Goal: Task Accomplishment & Management: Manage account settings

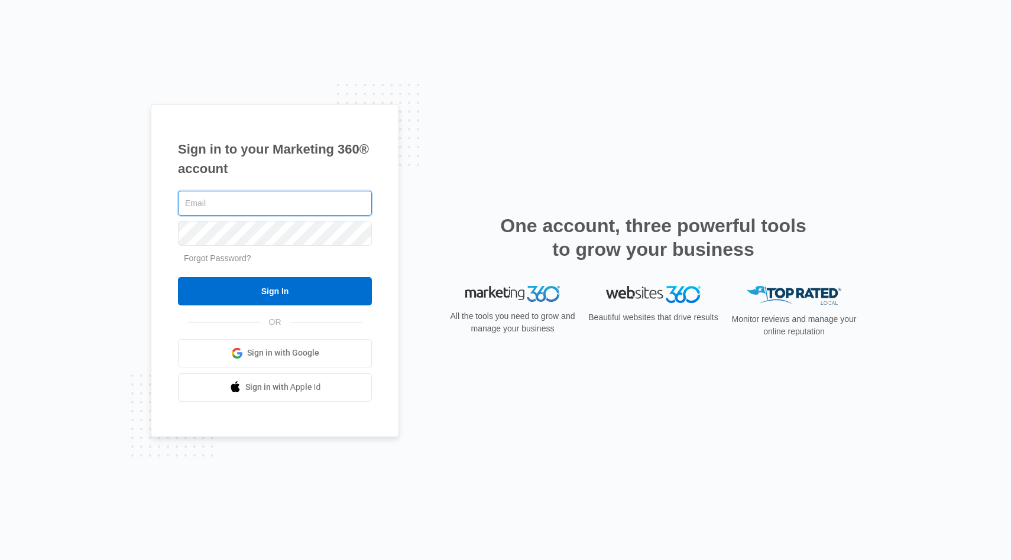
type input "djssouthern@gmail.com"
click at [275, 291] on input "Sign In" at bounding box center [275, 291] width 194 height 28
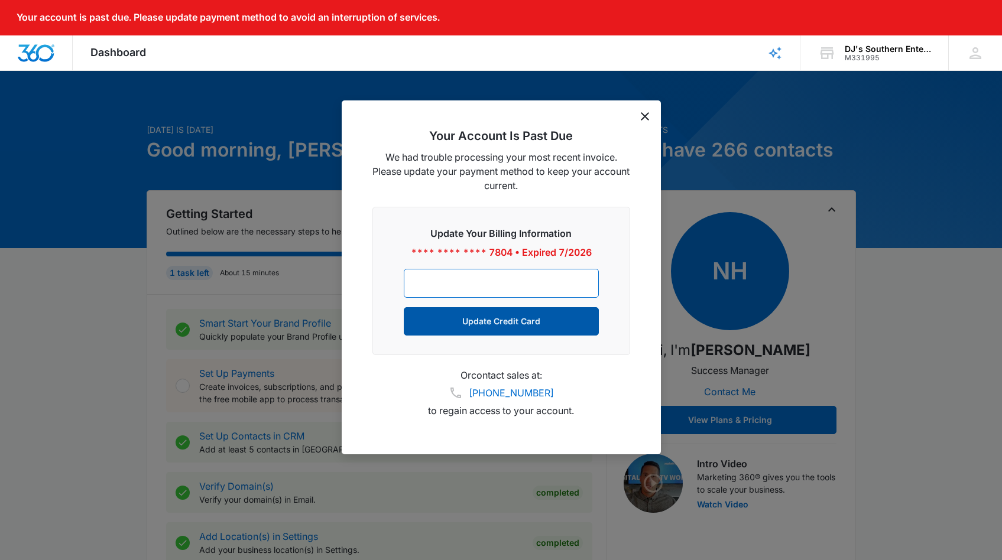
click at [516, 322] on button "Update Credit Card" at bounding box center [501, 321] width 195 height 28
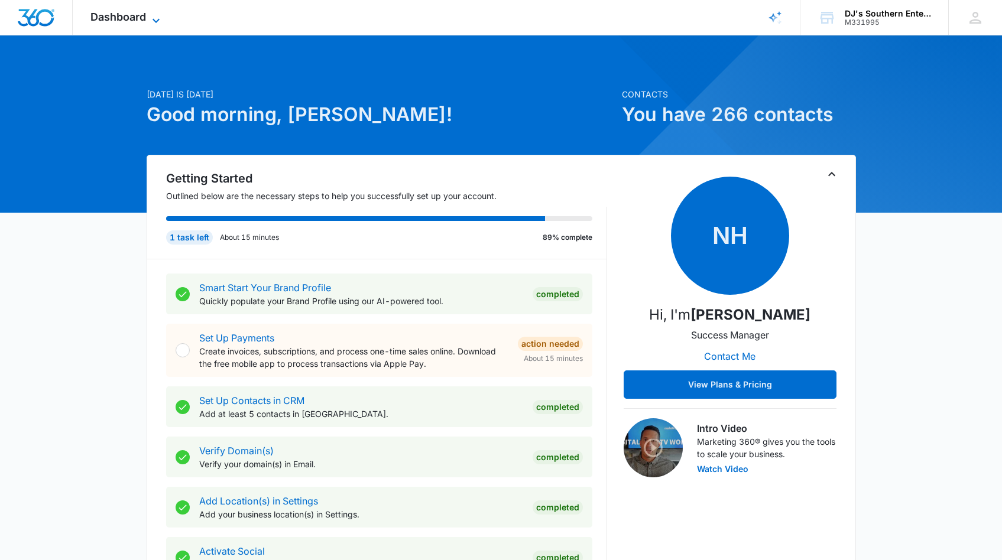
click at [155, 21] on icon at bounding box center [156, 20] width 7 height 4
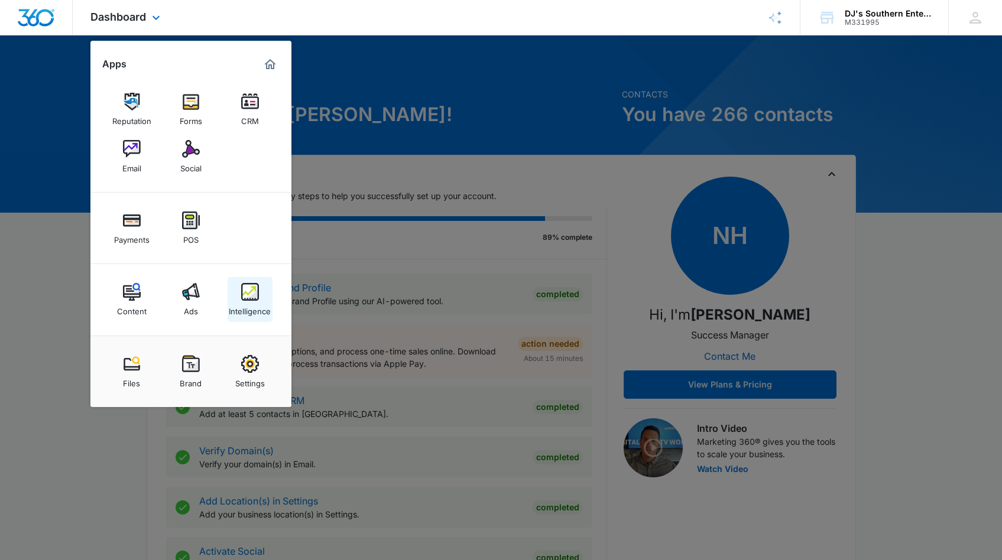
click at [250, 298] on img at bounding box center [250, 292] width 18 height 18
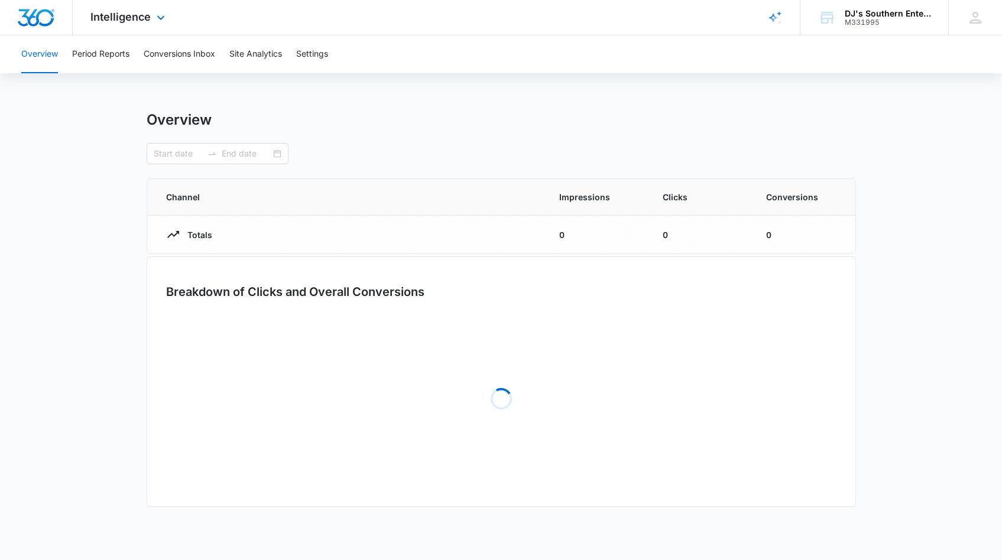
type input "[DATE]"
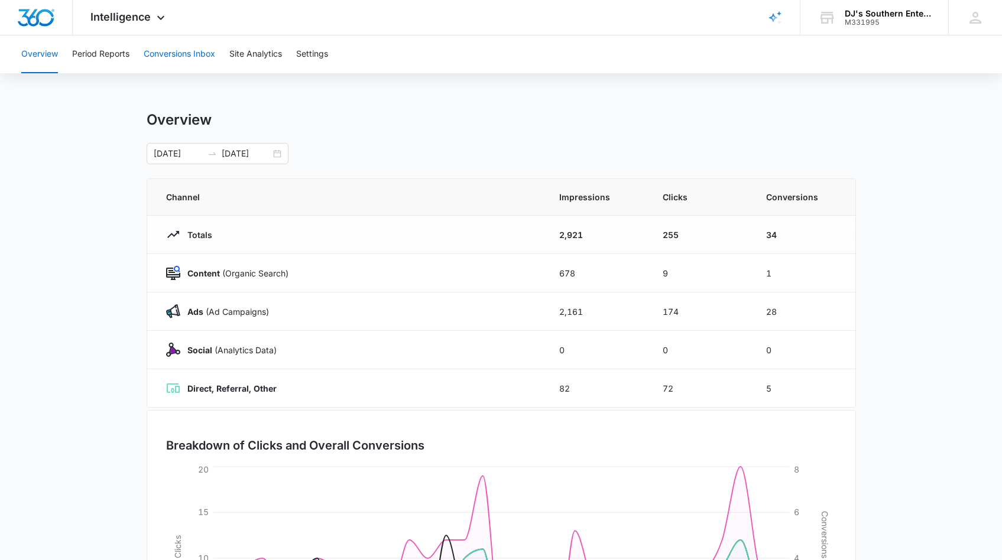
click at [192, 54] on button "Conversions Inbox" at bounding box center [180, 54] width 72 height 38
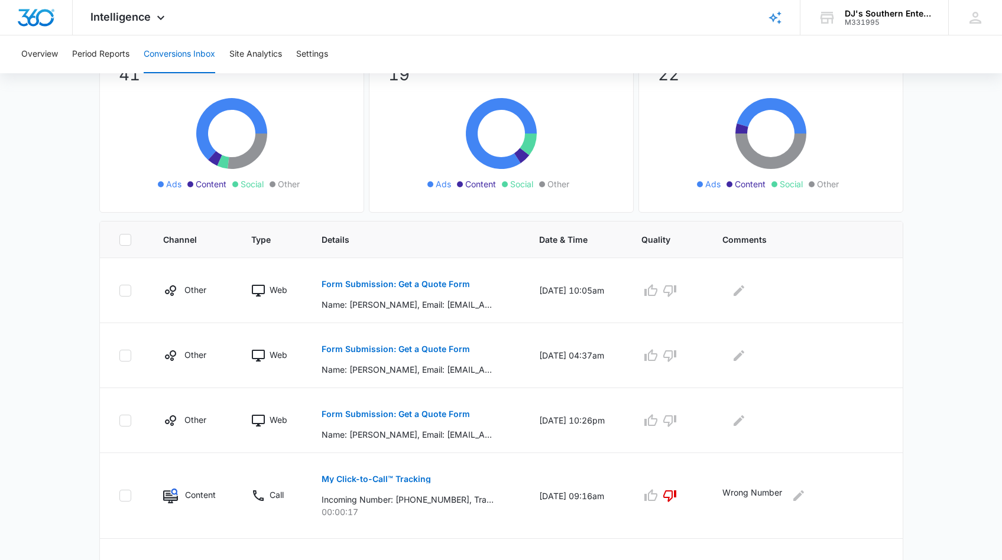
scroll to position [116, 0]
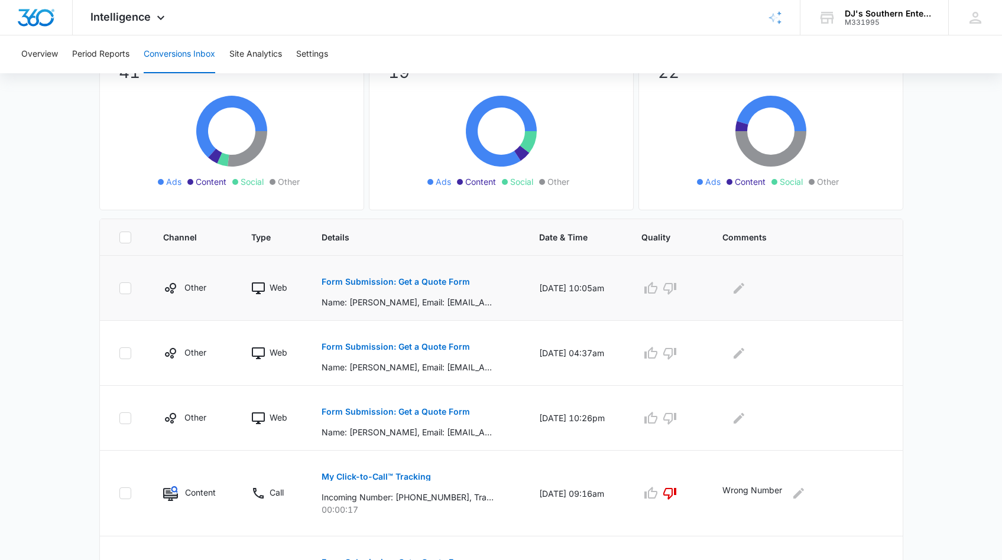
click at [377, 281] on p "Form Submission: Get a Quote Form" at bounding box center [396, 282] width 148 height 8
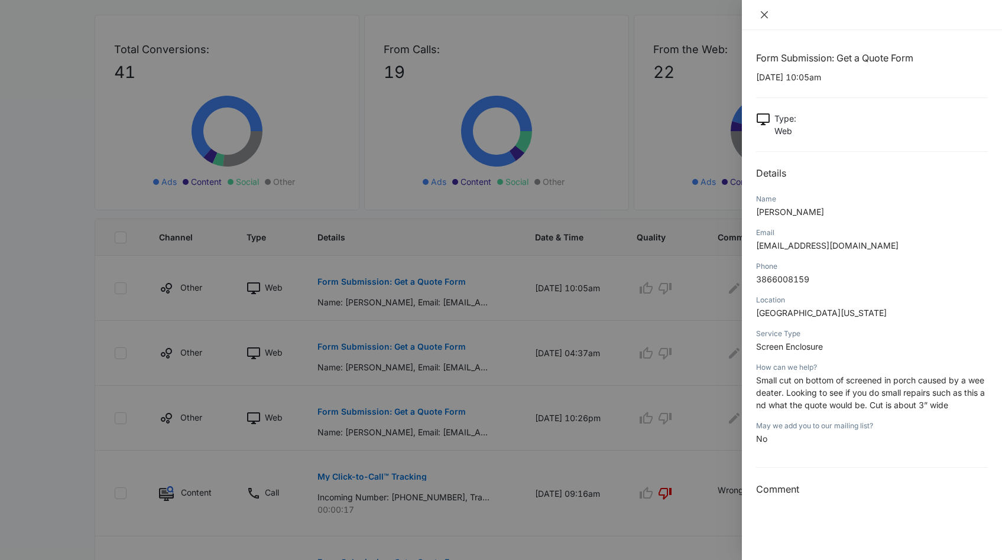
click at [763, 15] on icon "close" at bounding box center [764, 14] width 7 height 7
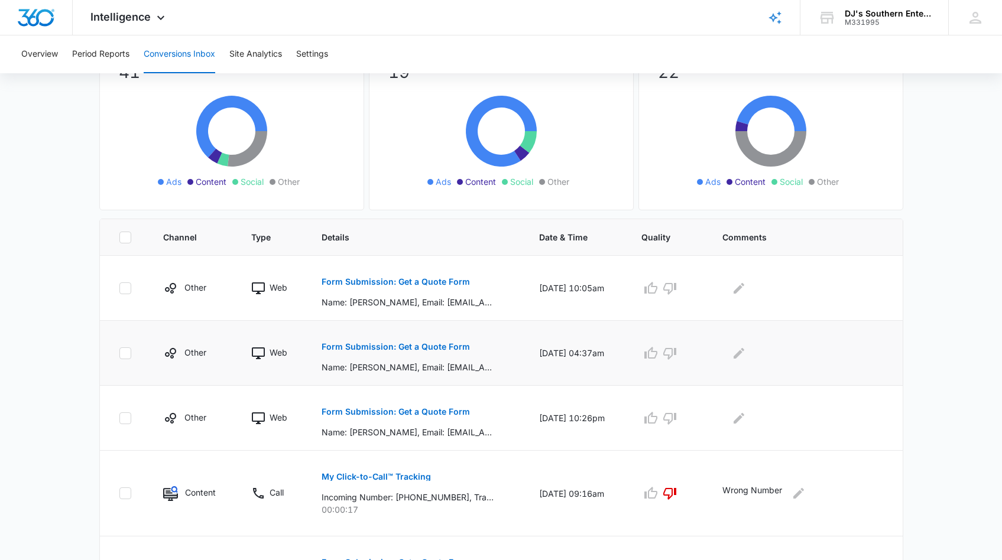
click at [430, 349] on p "Form Submission: Get a Quote Form" at bounding box center [396, 347] width 148 height 8
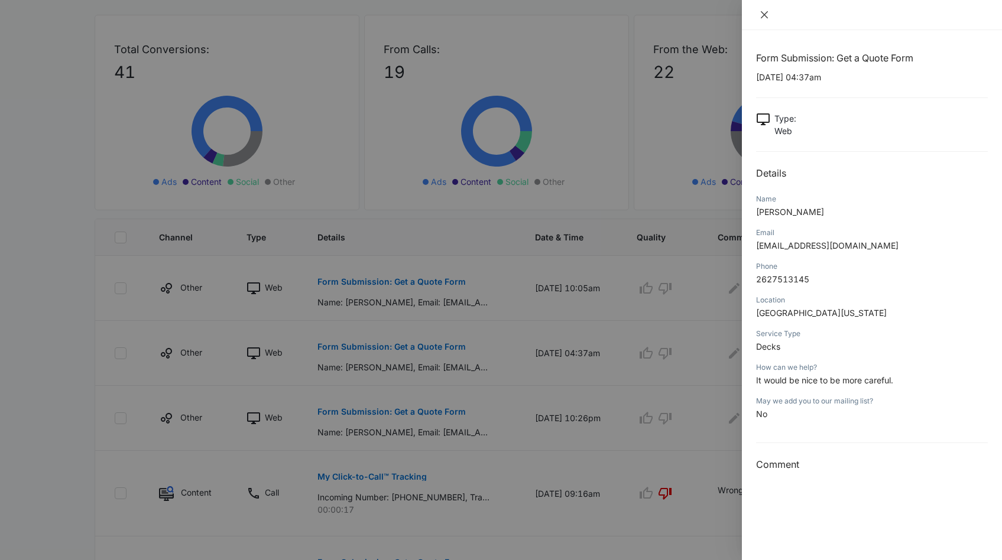
click at [764, 15] on icon "close" at bounding box center [764, 14] width 7 height 7
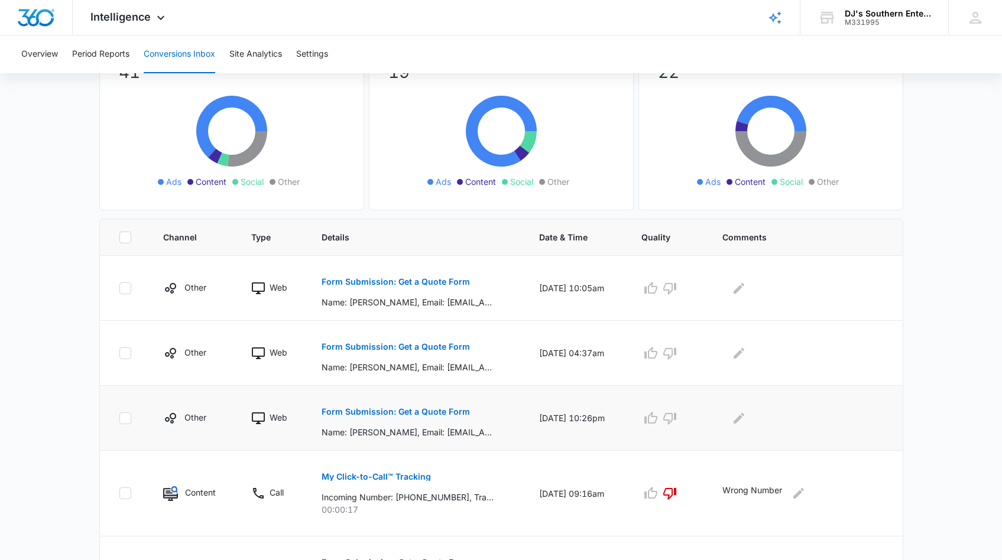
click at [393, 412] on p "Form Submission: Get a Quote Form" at bounding box center [396, 412] width 148 height 8
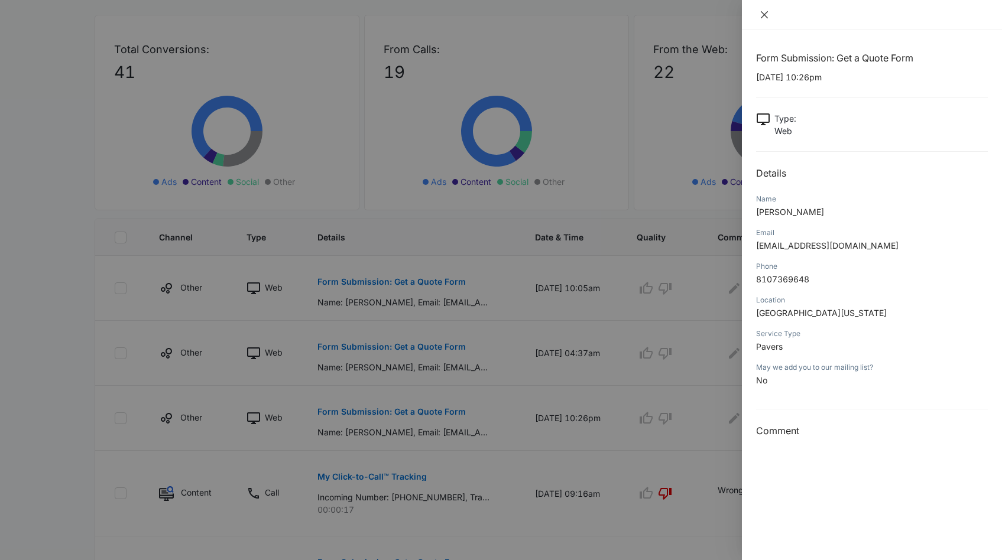
click at [765, 15] on icon "close" at bounding box center [764, 14] width 7 height 7
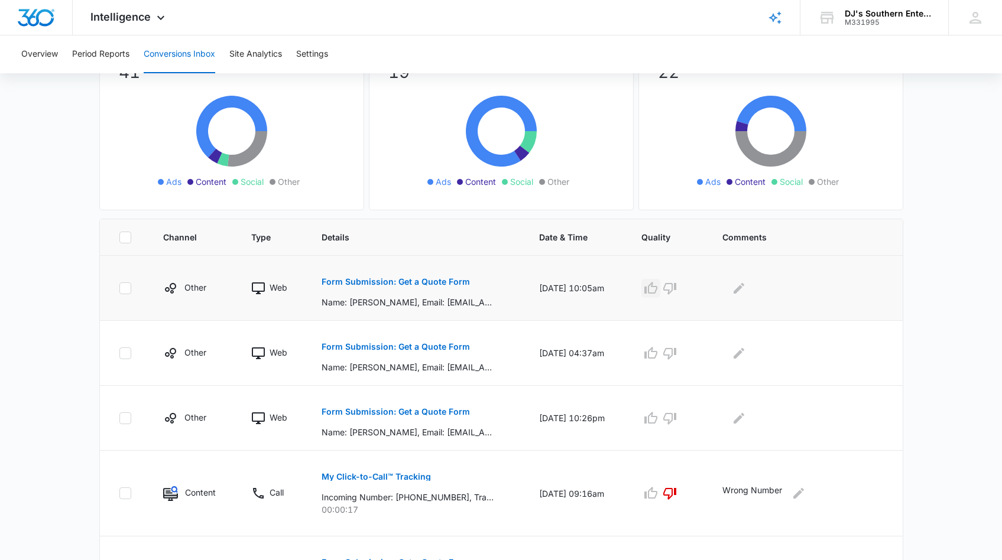
click at [658, 288] on icon "button" at bounding box center [651, 288] width 14 height 14
